Goal: Navigation & Orientation: Find specific page/section

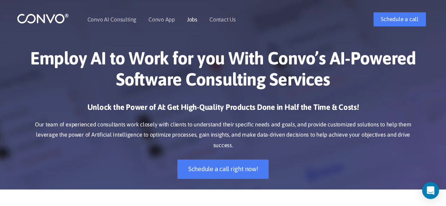
click at [192, 21] on link "Jobs" at bounding box center [192, 20] width 11 height 6
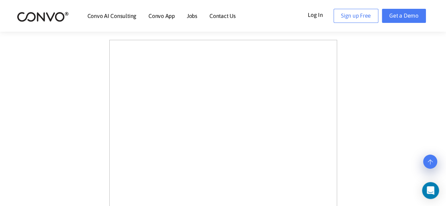
scroll to position [200, 0]
drag, startPoint x: 451, startPoint y: 80, endPoint x: 451, endPoint y: 50, distance: 30.3
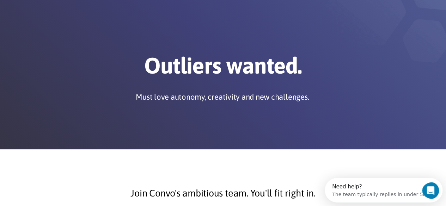
scroll to position [23, 0]
